Goal: Find contact information: Find contact information

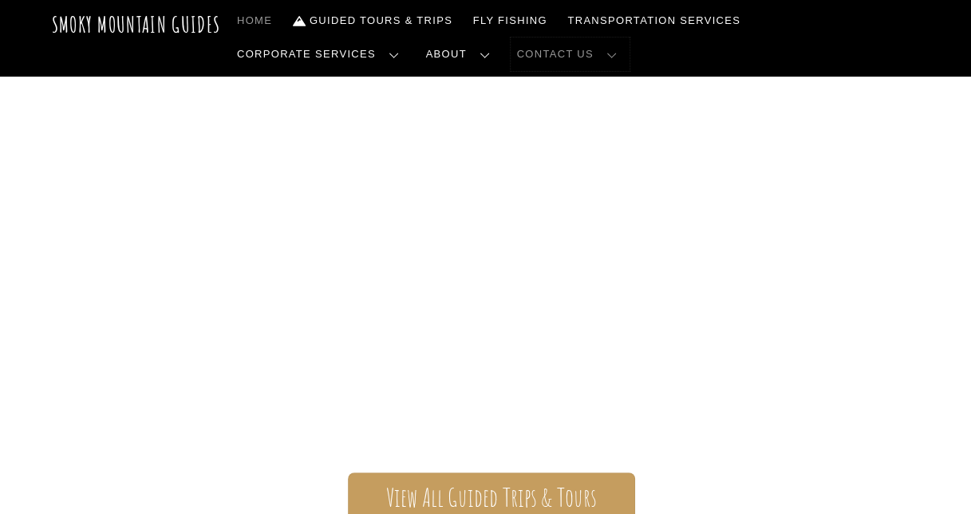
click at [510, 59] on link "Contact Us" at bounding box center [569, 53] width 119 height 33
click at [0, 0] on link "Contact Us" at bounding box center [0, 0] width 0 height 0
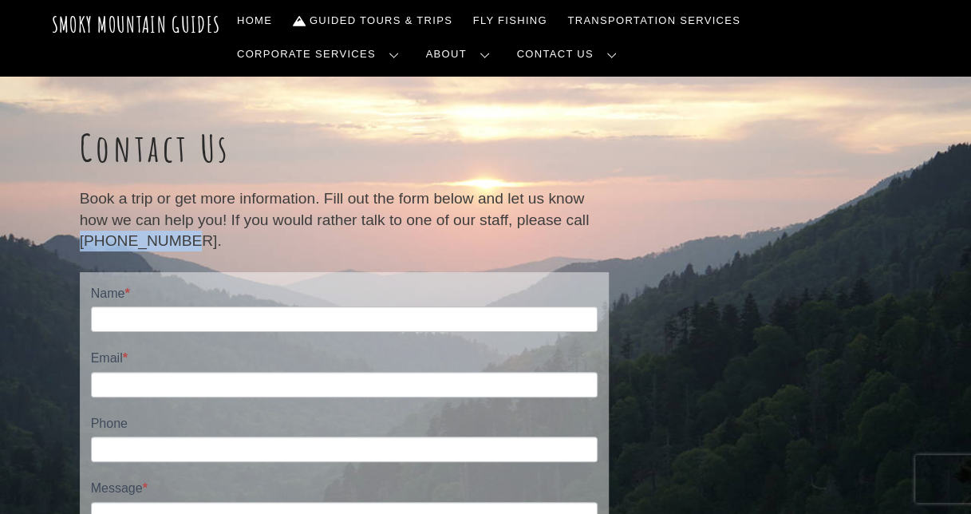
drag, startPoint x: 81, startPoint y: 239, endPoint x: 172, endPoint y: 246, distance: 91.1
click at [172, 246] on p "Book a trip or get more information. Fill out the form below and let us know ho…" at bounding box center [344, 219] width 529 height 63
drag, startPoint x: 172, startPoint y: 246, endPoint x: 167, endPoint y: 233, distance: 13.9
copy p "[PHONE_NUMBER]"
